Goal: Navigation & Orientation: Understand site structure

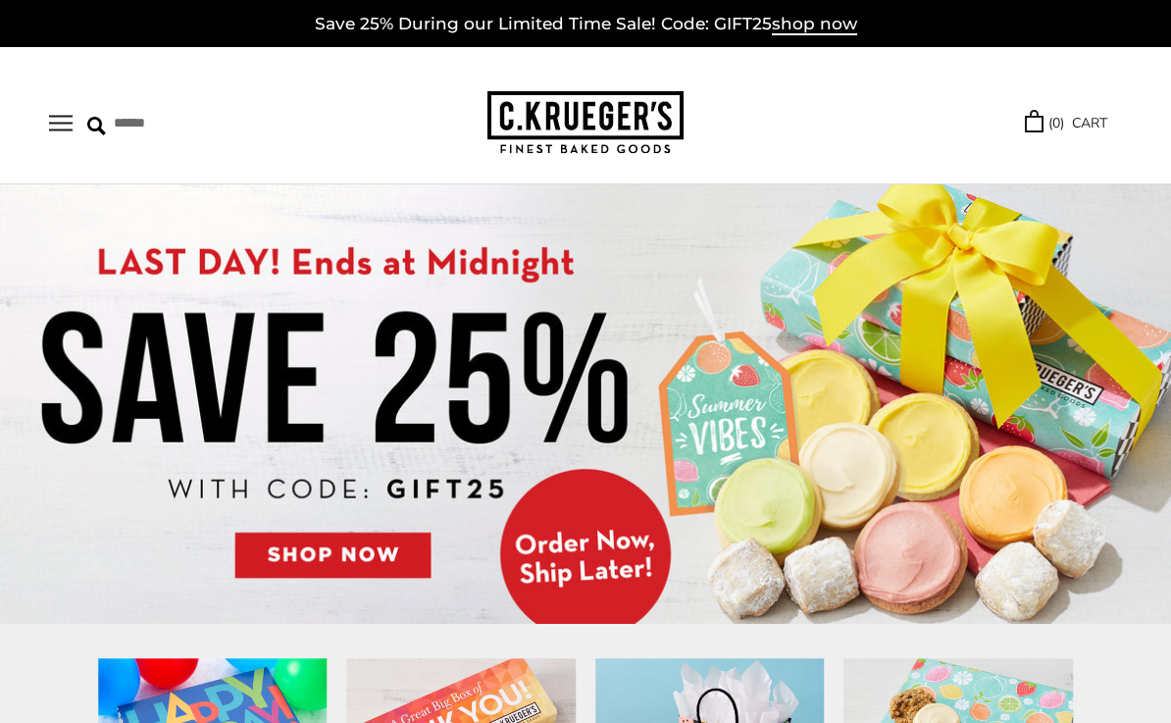
click at [52, 126] on button "Open navigation" at bounding box center [61, 123] width 24 height 17
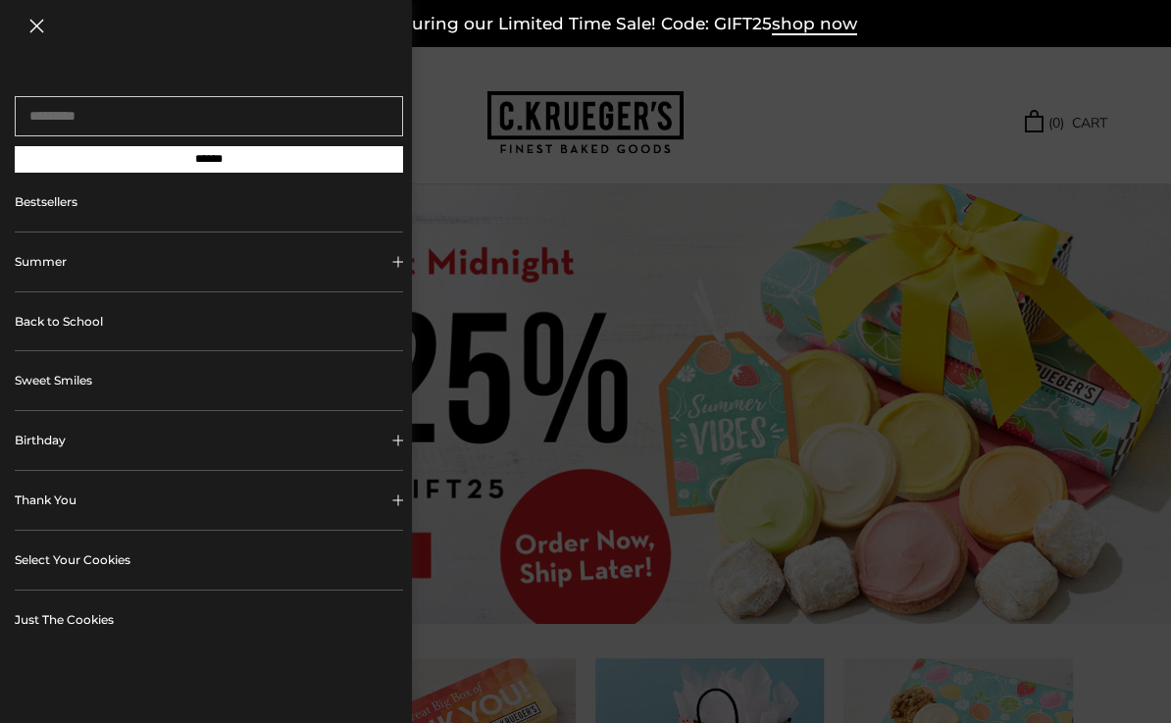
click at [59, 625] on link "Just The Cookies" at bounding box center [209, 619] width 388 height 59
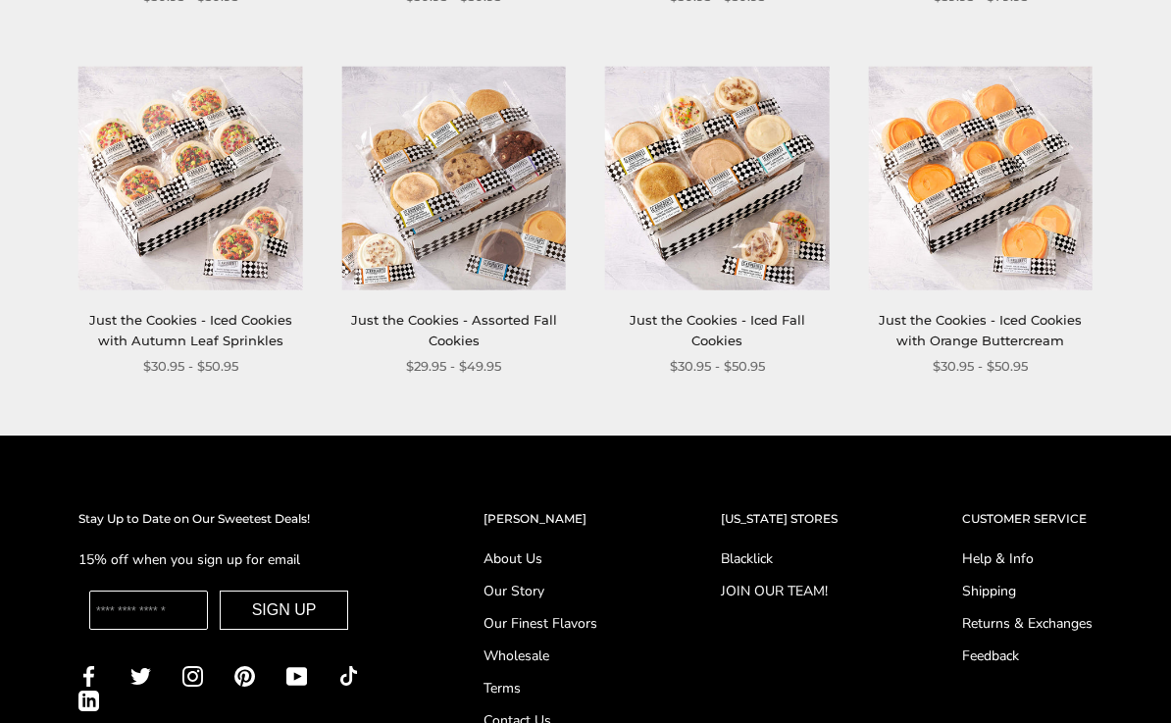
scroll to position [1436, 0]
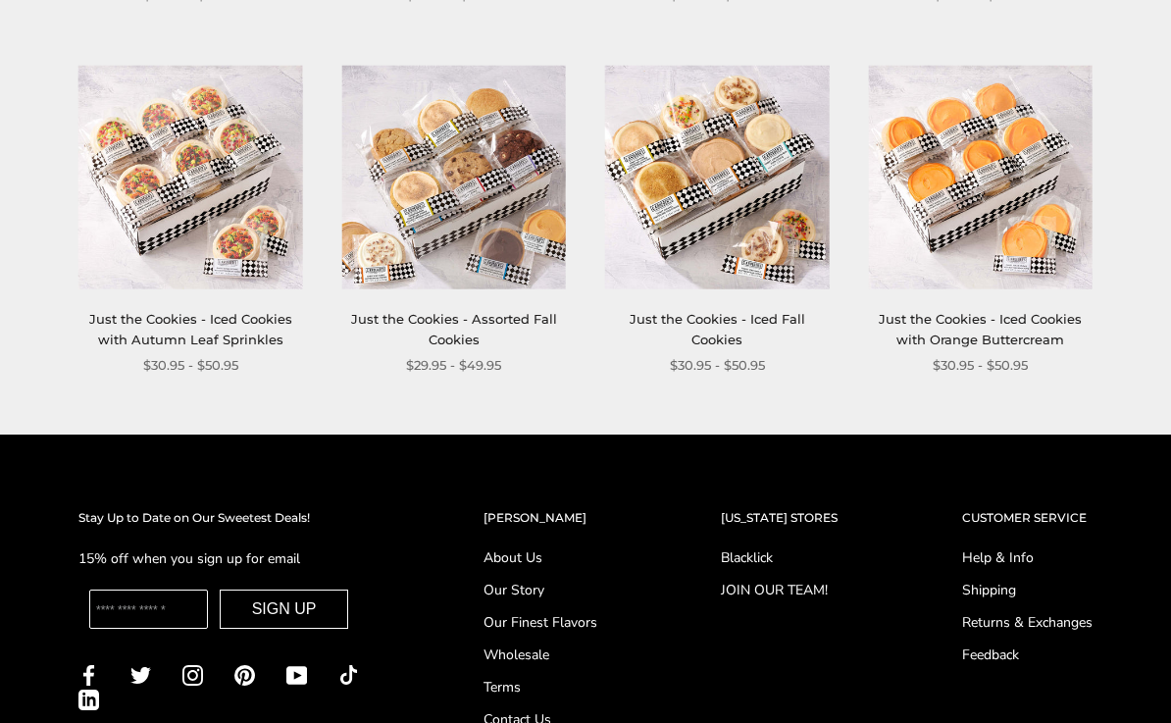
click at [535, 547] on link "About Us" at bounding box center [541, 557] width 114 height 21
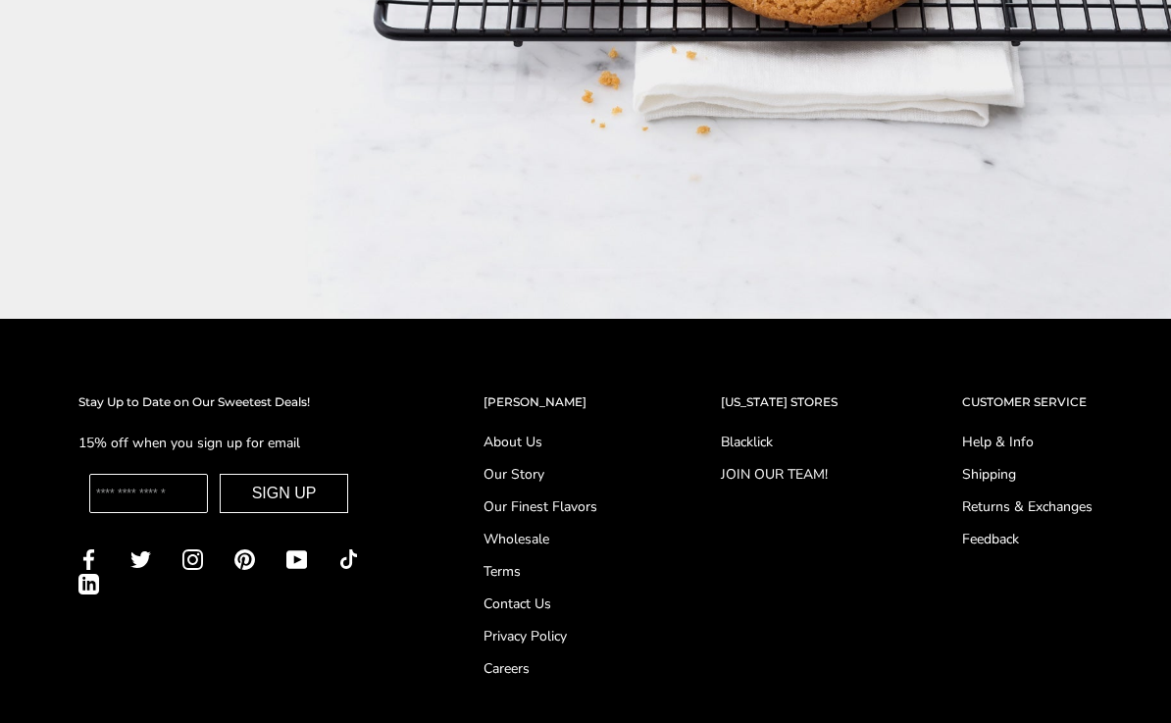
scroll to position [2202, 0]
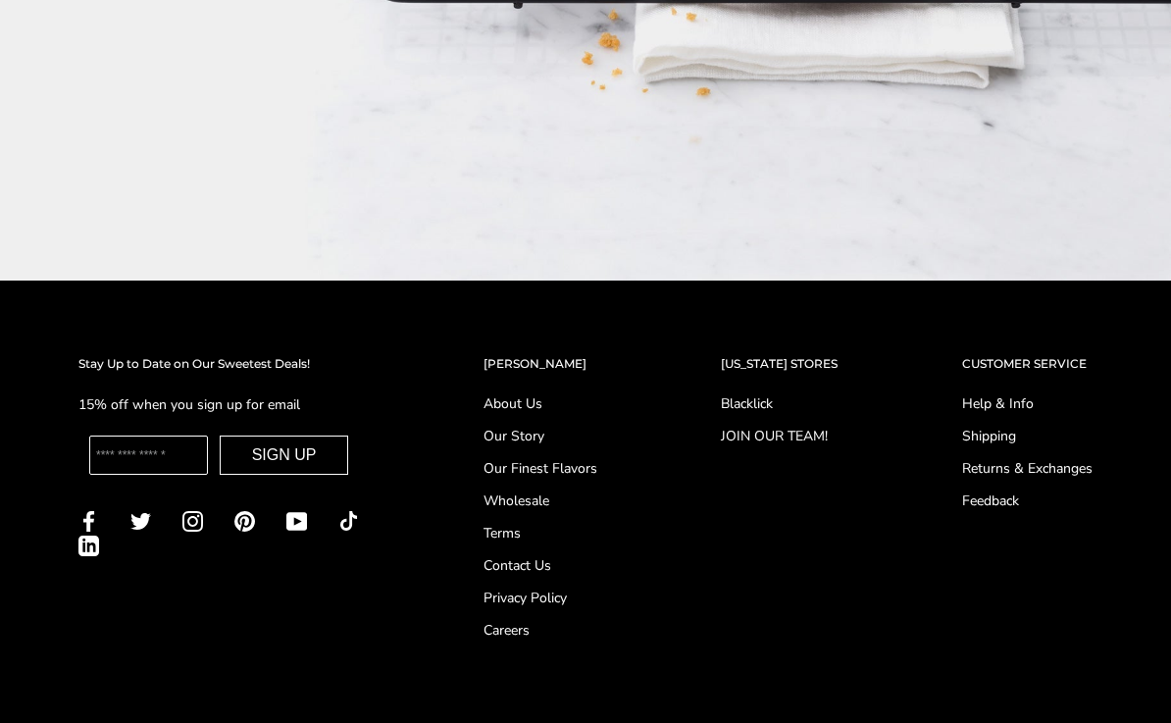
click at [529, 426] on link "Our Story" at bounding box center [541, 436] width 114 height 21
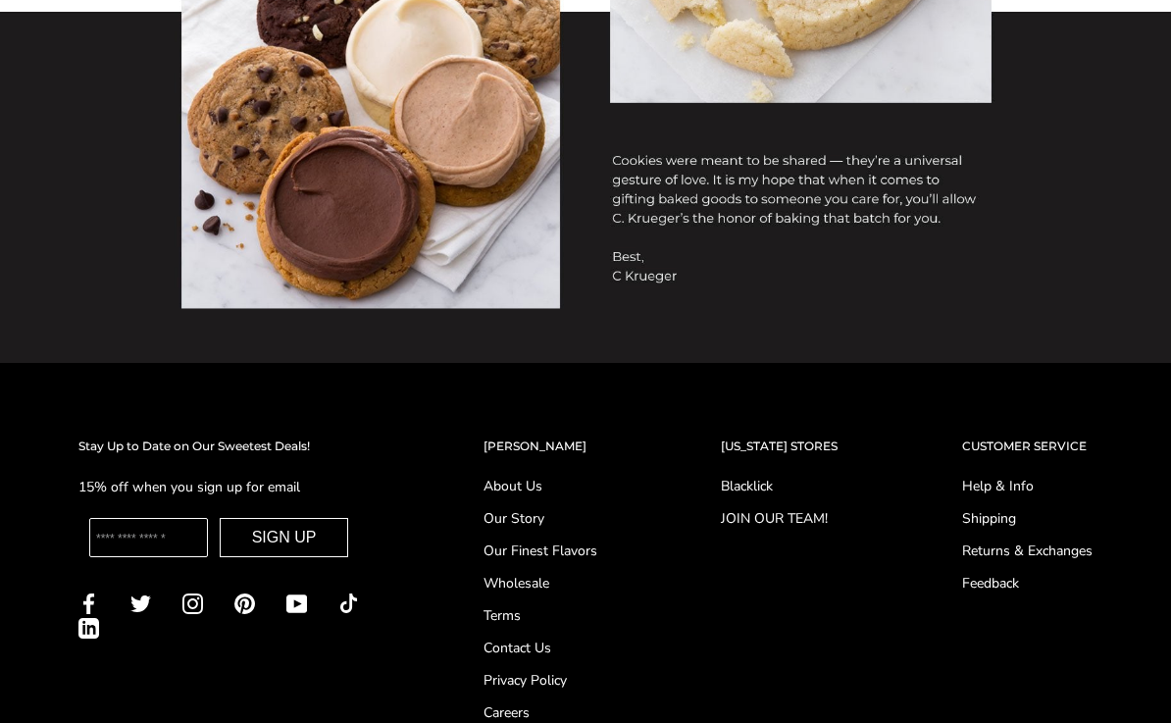
scroll to position [1354, 0]
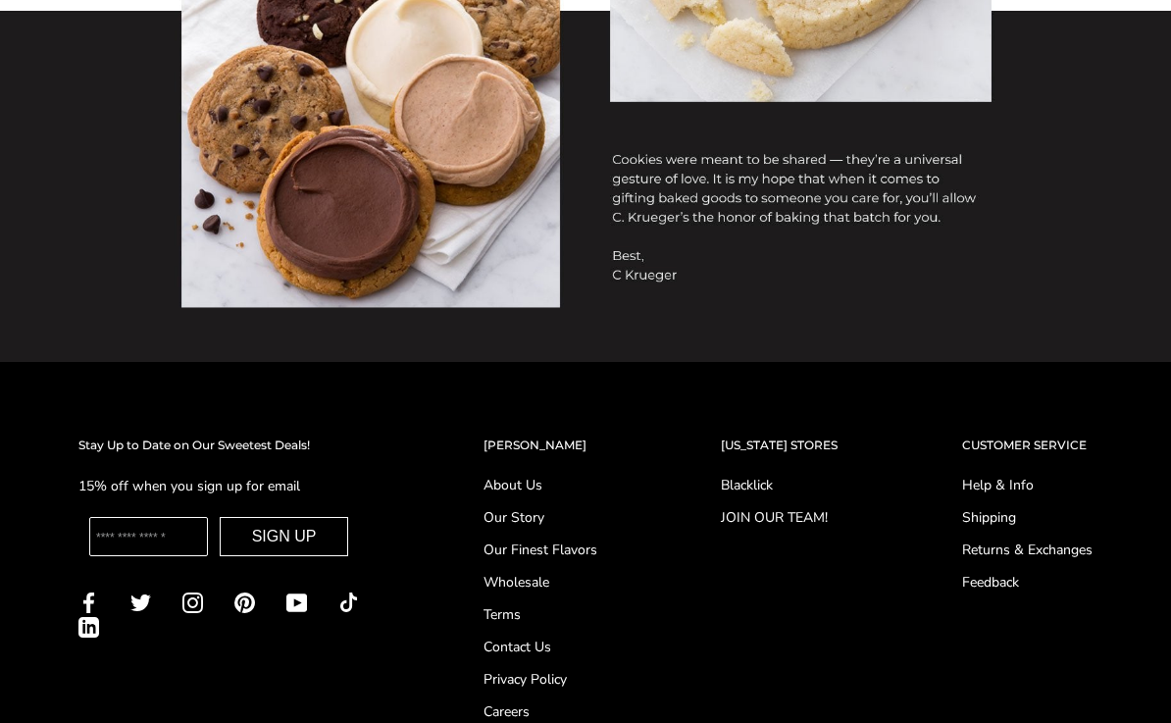
click at [581, 547] on link "Our Finest Flavors" at bounding box center [541, 550] width 114 height 21
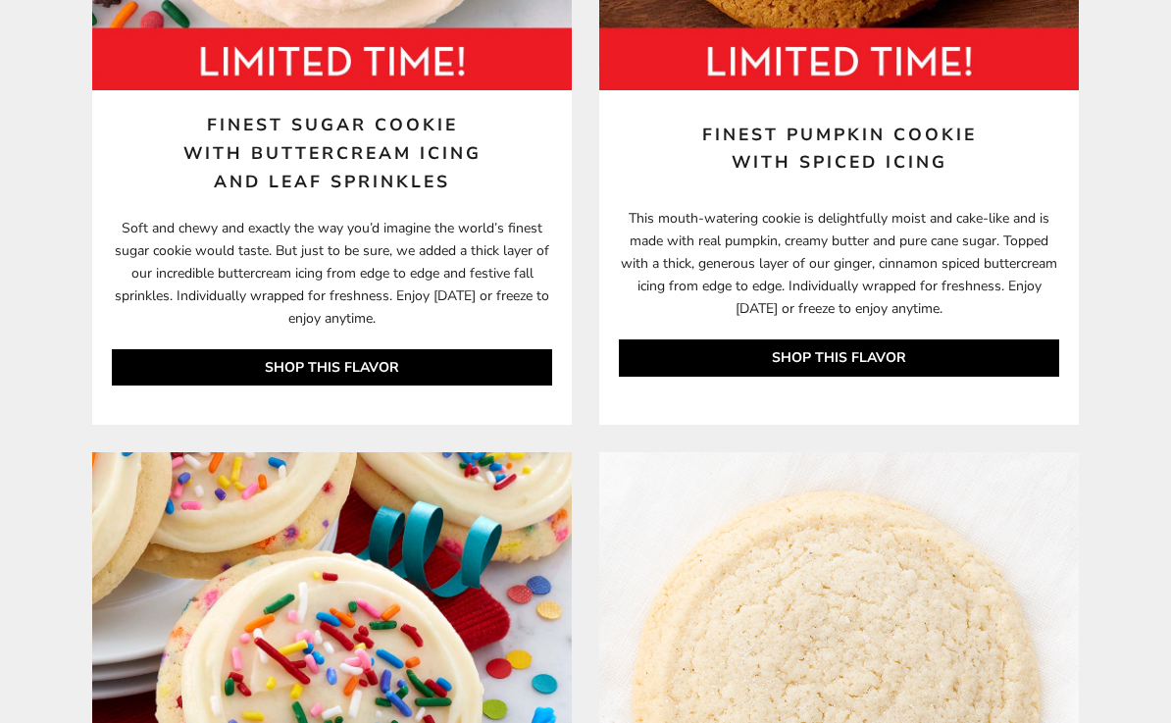
scroll to position [11011, 0]
